Goal: Information Seeking & Learning: Learn about a topic

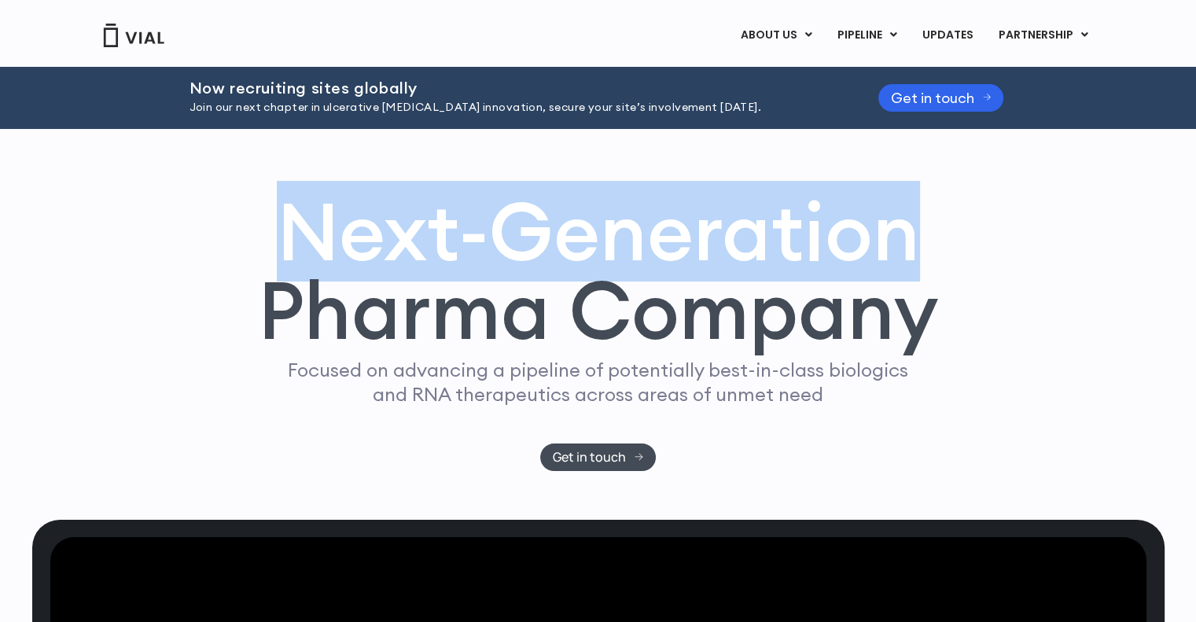
drag, startPoint x: 289, startPoint y: 229, endPoint x: 998, endPoint y: 260, distance: 709.2
click at [998, 259] on div "Next-Generation Pharma Company Focused on advancing a pipeline of potentially b…" at bounding box center [598, 331] width 1006 height 279
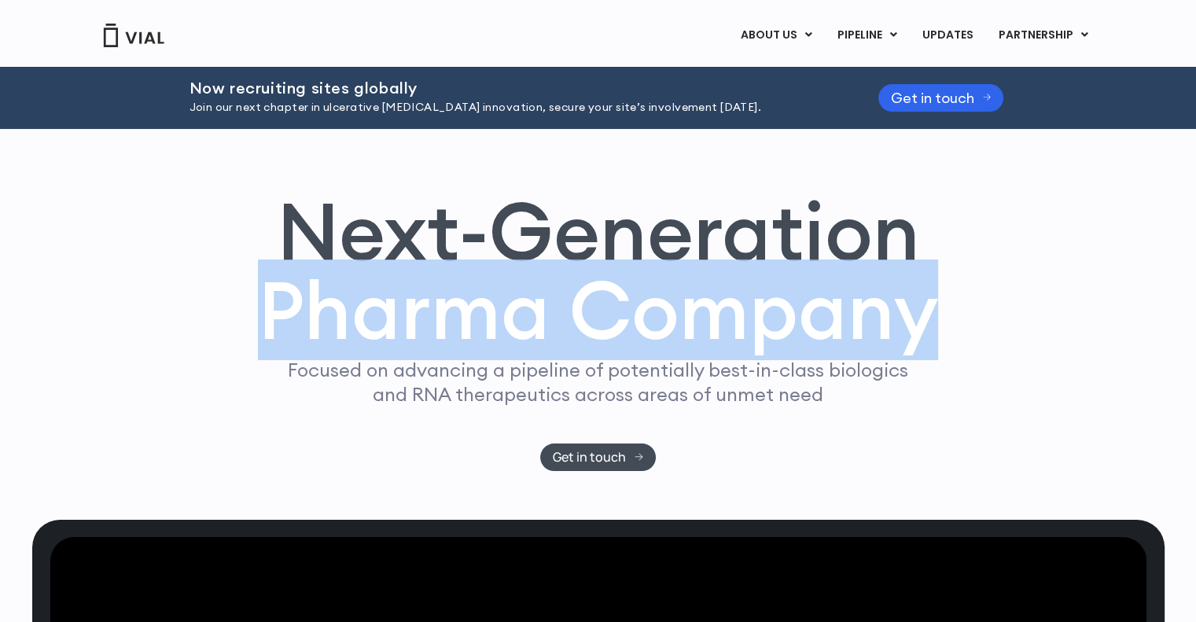
drag, startPoint x: 265, startPoint y: 304, endPoint x: 989, endPoint y: 340, distance: 725.1
click at [989, 340] on div "Next-Generation Pharma Company Focused on advancing a pipeline of potentially b…" at bounding box center [598, 331] width 1006 height 279
click at [878, 286] on h1 "Next-Generation Pharma Company" at bounding box center [598, 271] width 681 height 159
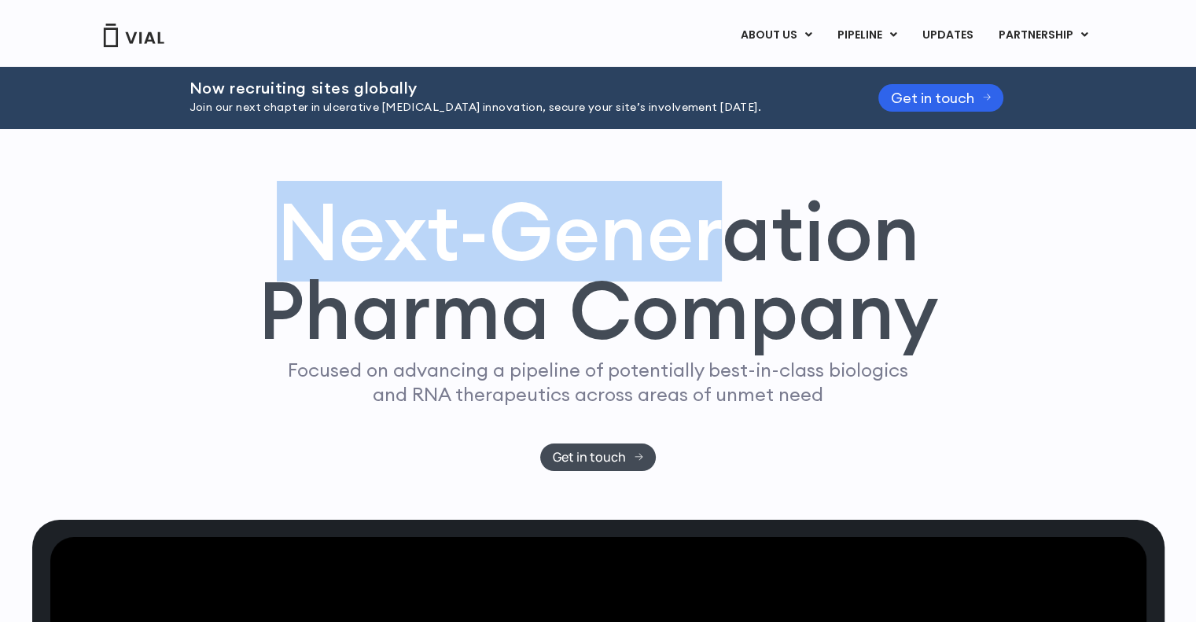
drag, startPoint x: 273, startPoint y: 221, endPoint x: 733, endPoint y: 245, distance: 460.6
click at [733, 245] on h1 "Next-Generation Pharma Company" at bounding box center [598, 271] width 681 height 159
click at [616, 260] on h1 "Next-Generation Pharma Company" at bounding box center [598, 271] width 681 height 159
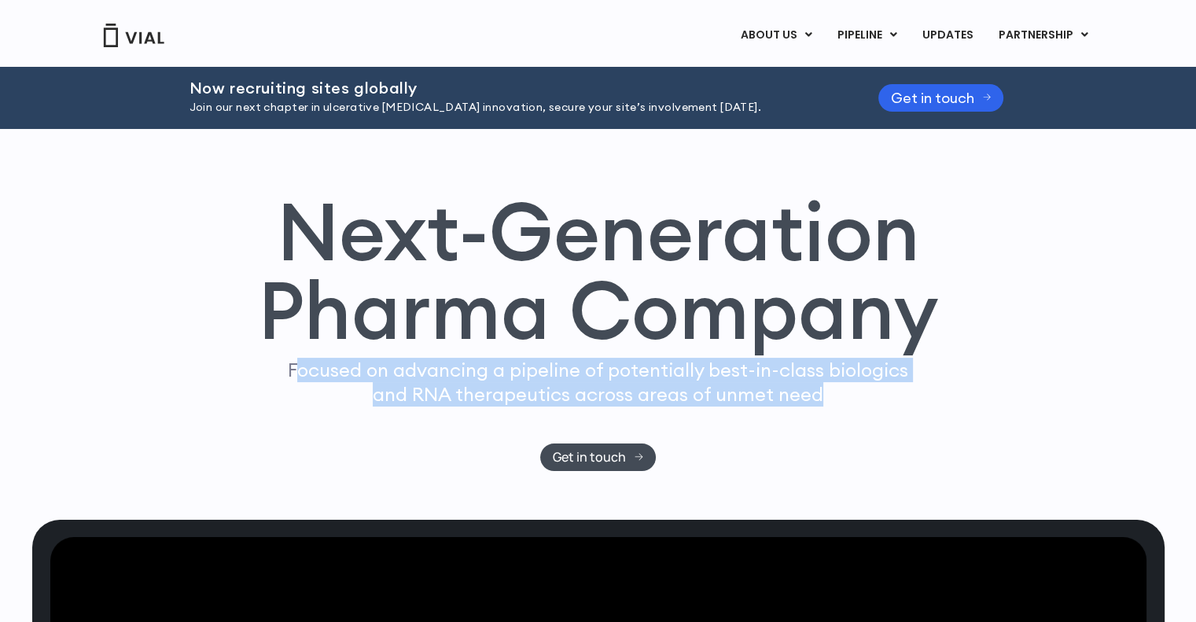
drag, startPoint x: 818, startPoint y: 396, endPoint x: 302, endPoint y: 367, distance: 516.6
click at [302, 367] on p "Focused on advancing a pipeline of potentially best-in-class biologics and RNA …" at bounding box center [598, 382] width 634 height 49
click at [653, 237] on h1 "Next-Generation Pharma Company" at bounding box center [598, 271] width 681 height 159
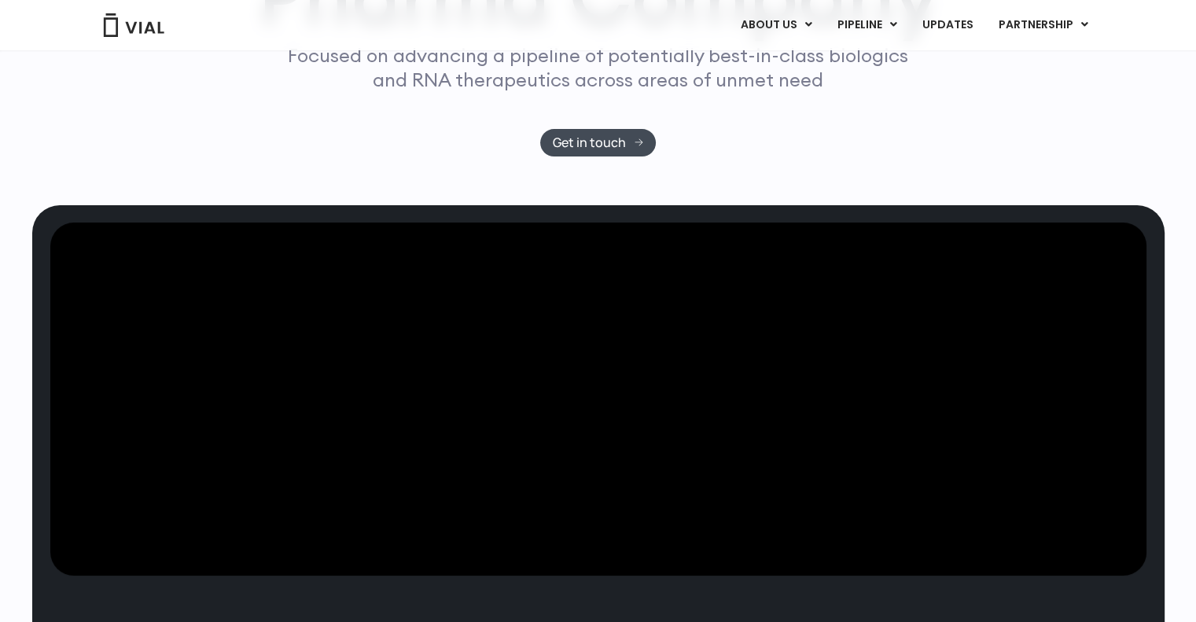
scroll to position [629, 0]
